Goal: Check status: Check status

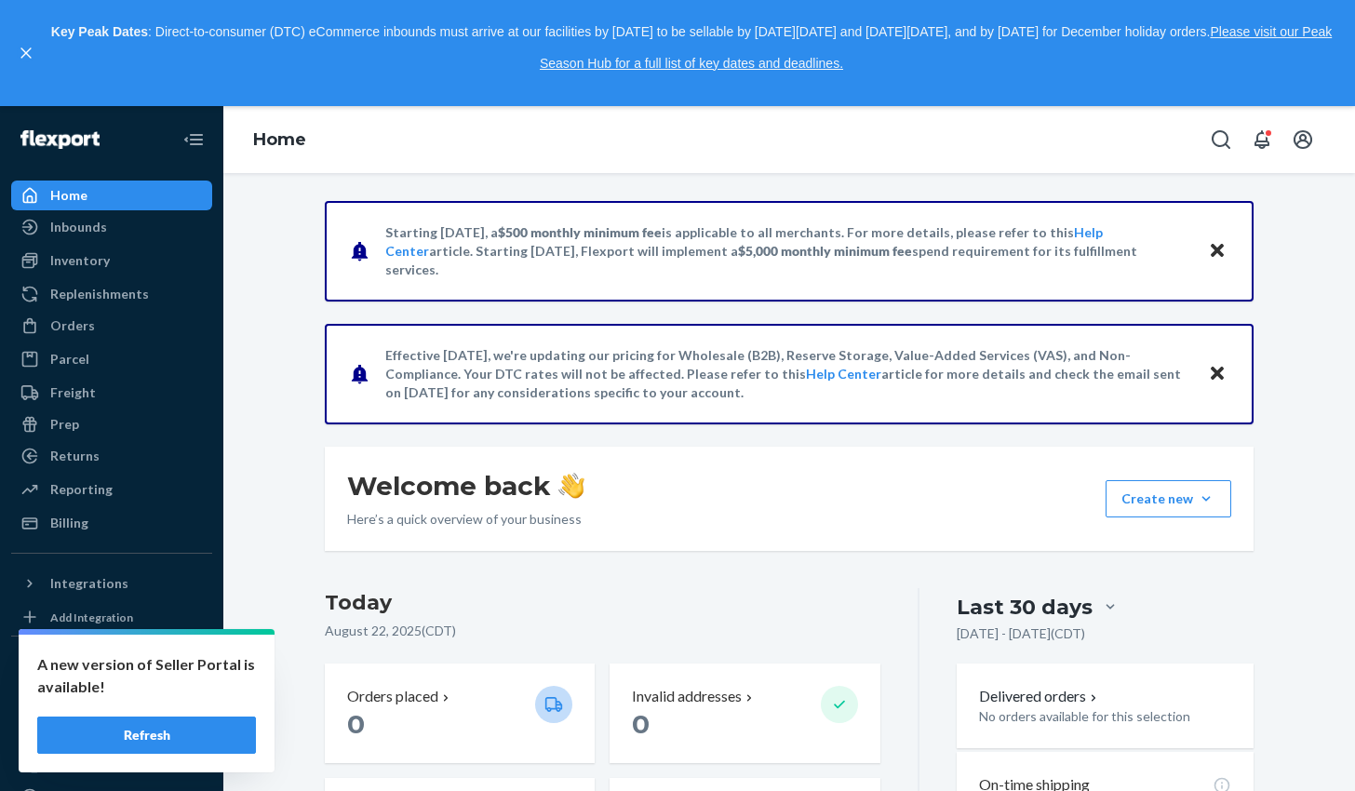
click at [52, 144] on img at bounding box center [59, 139] width 79 height 19
click at [162, 739] on button "Refresh" at bounding box center [146, 735] width 219 height 37
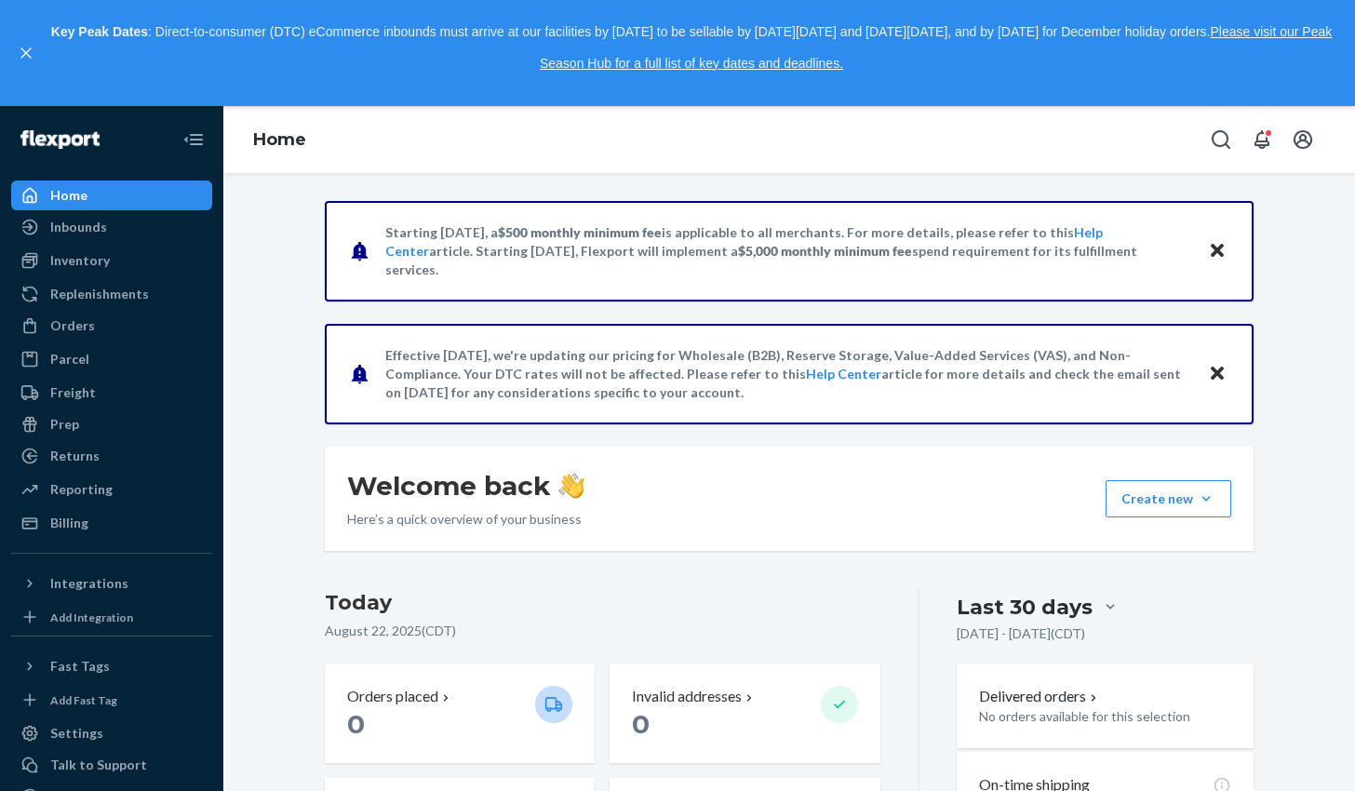
click at [74, 197] on div "Home" at bounding box center [68, 195] width 37 height 19
click at [83, 225] on div "Inbounds" at bounding box center [78, 227] width 57 height 19
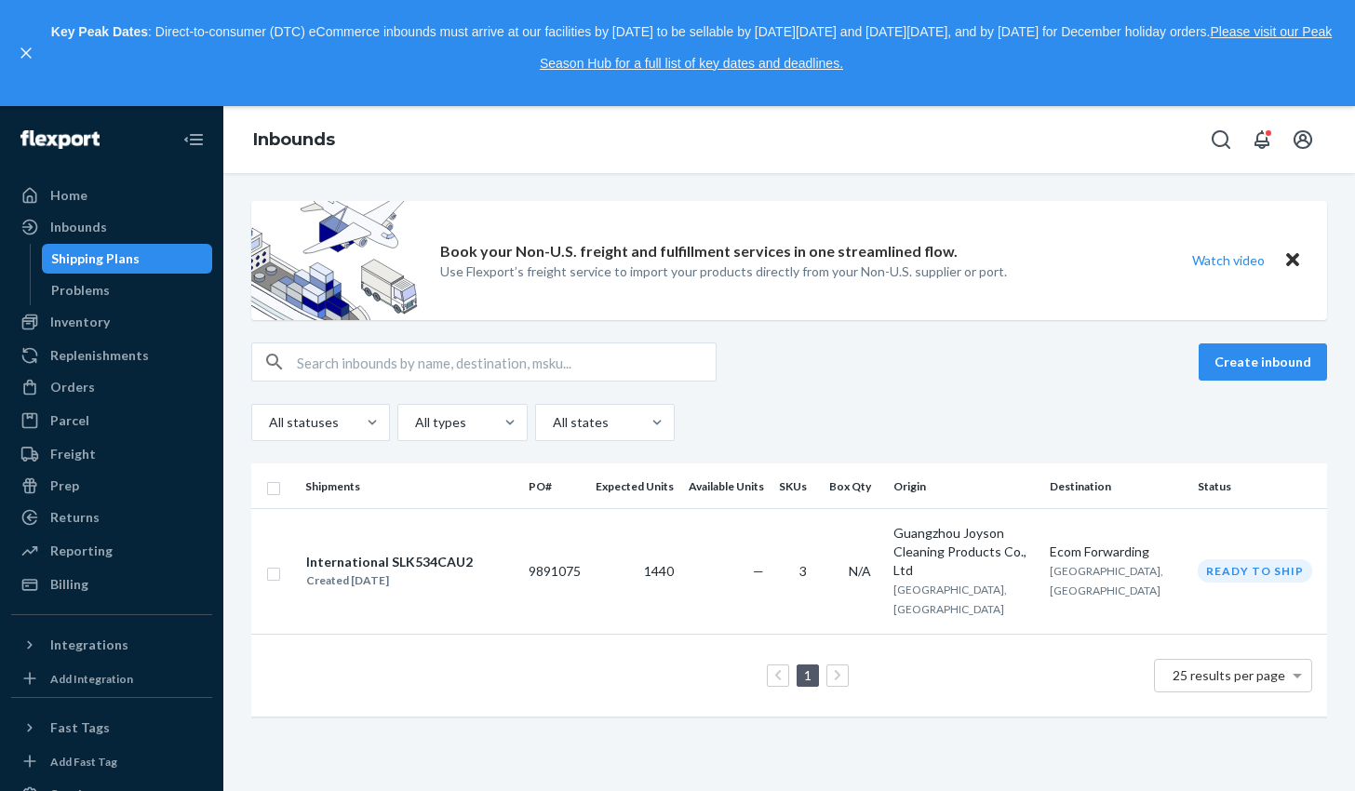
click at [1255, 567] on div "Ready to ship" at bounding box center [1255, 570] width 114 height 23
